Goal: Navigation & Orientation: Find specific page/section

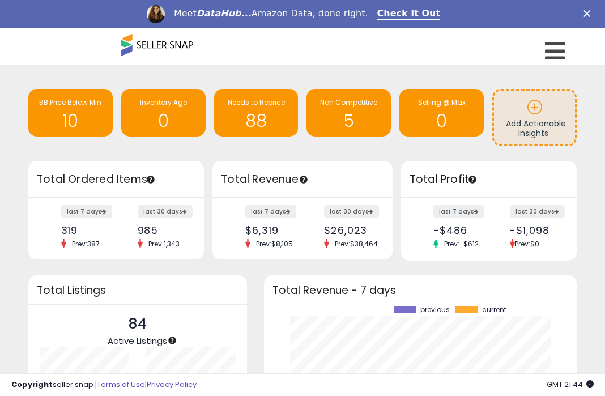
click at [148, 54] on span at bounding box center [157, 45] width 73 height 22
click at [130, 44] on span at bounding box center [157, 45] width 73 height 22
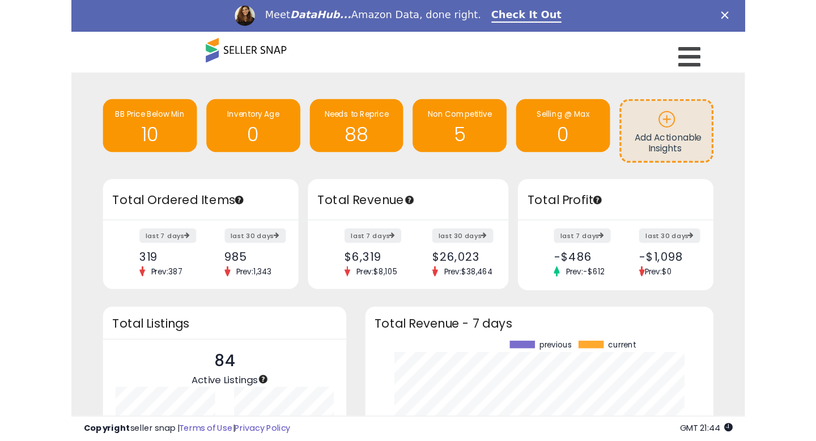
scroll to position [158, 413]
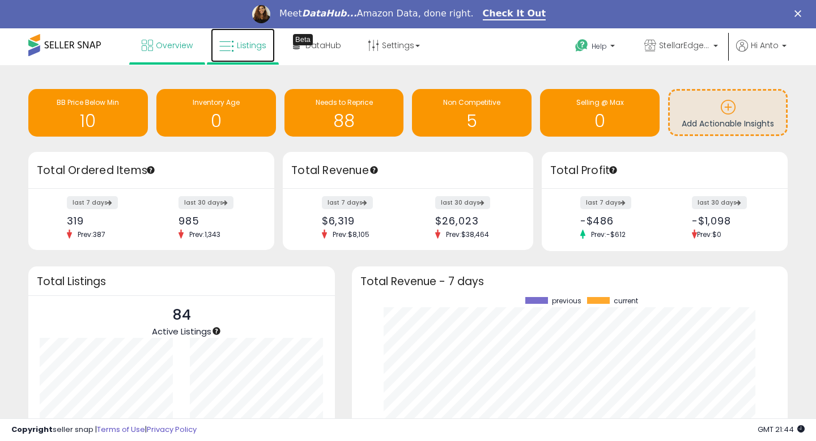
click at [252, 46] on span "Listings" at bounding box center [251, 45] width 29 height 11
